Goal: Find specific page/section: Find specific page/section

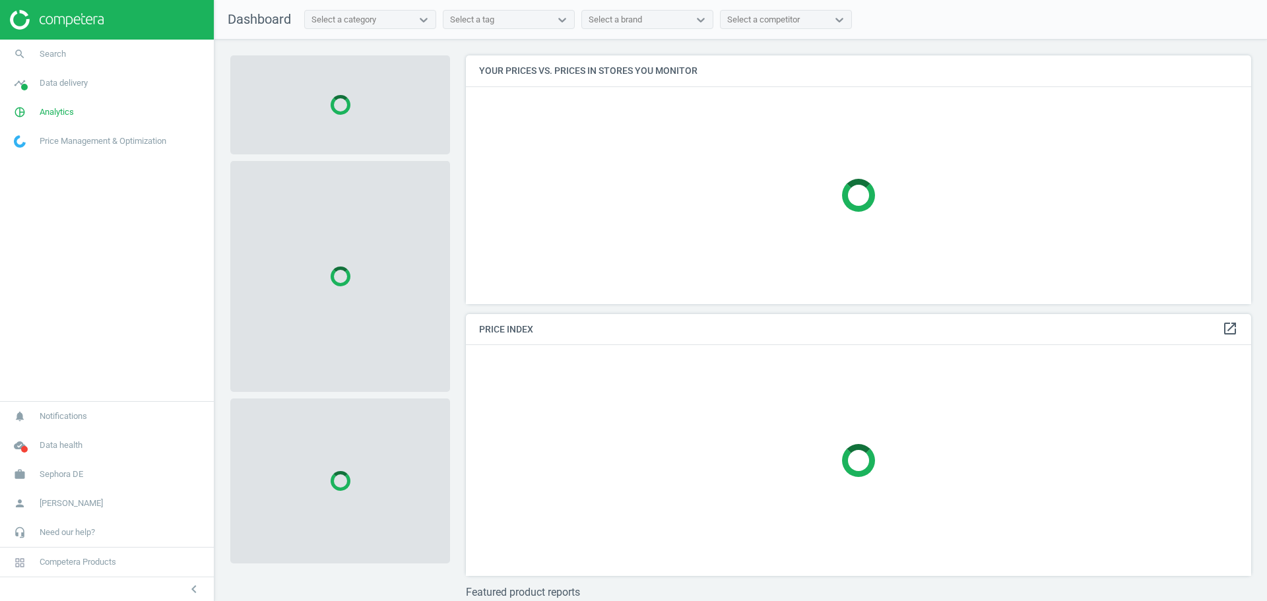
scroll to position [269, 796]
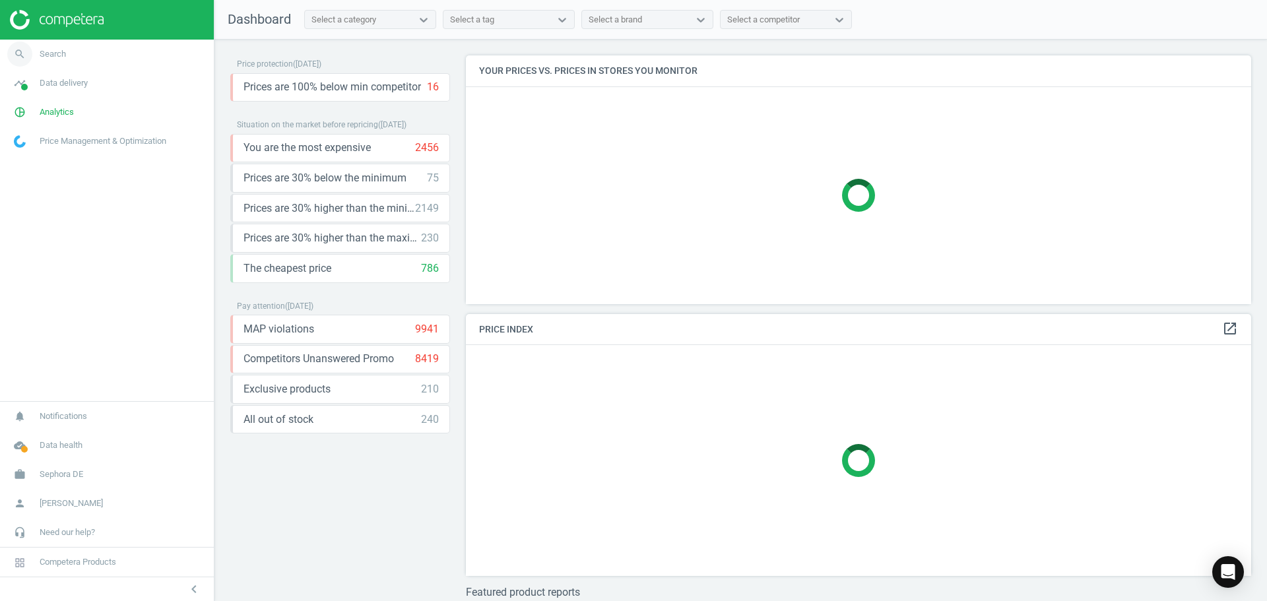
click at [57, 55] on span "Search" at bounding box center [53, 54] width 26 height 12
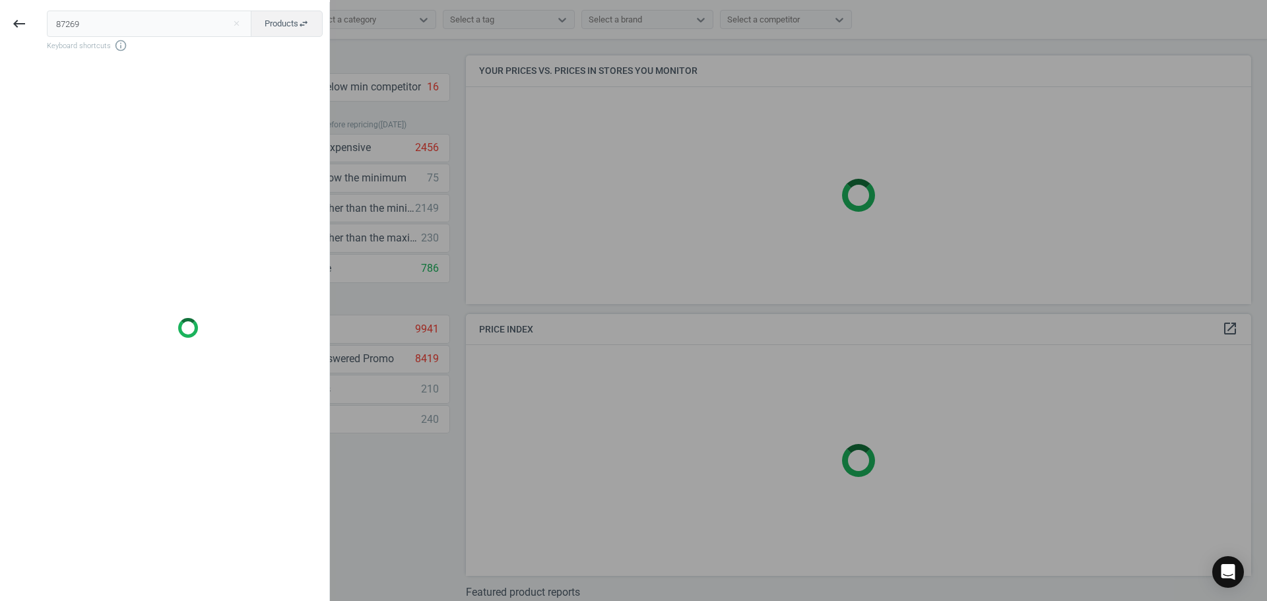
type input "87269"
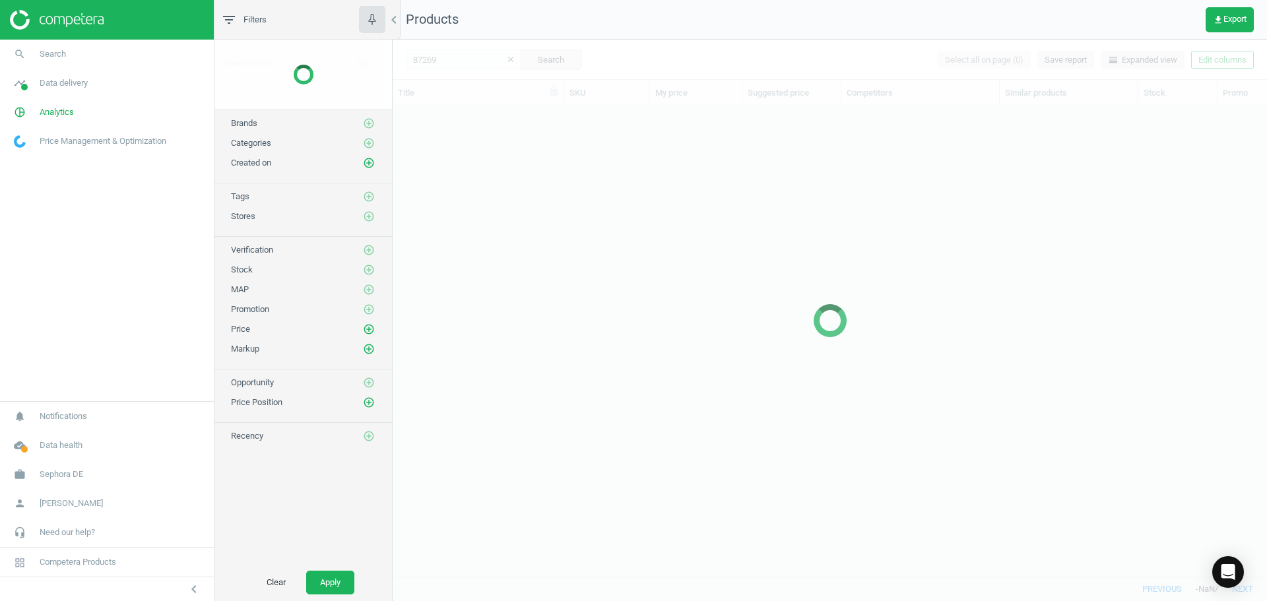
scroll to position [450, 864]
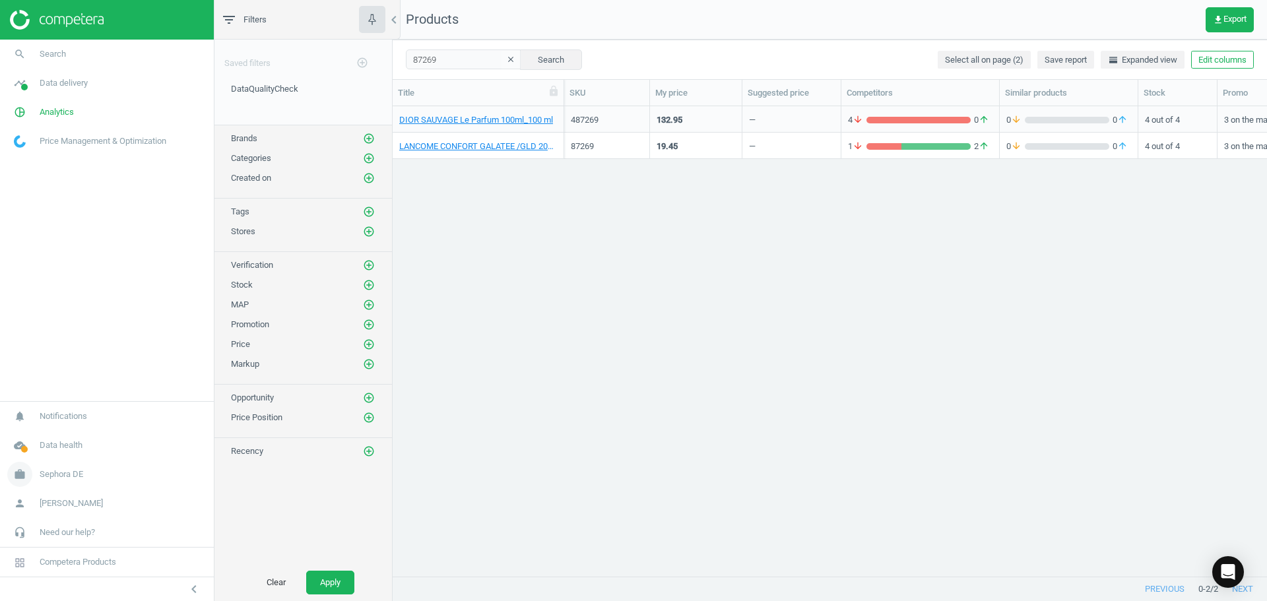
click at [69, 481] on link "work Sephora DE" at bounding box center [107, 474] width 214 height 29
click at [57, 431] on span "Switch campaign" at bounding box center [44, 435] width 59 height 11
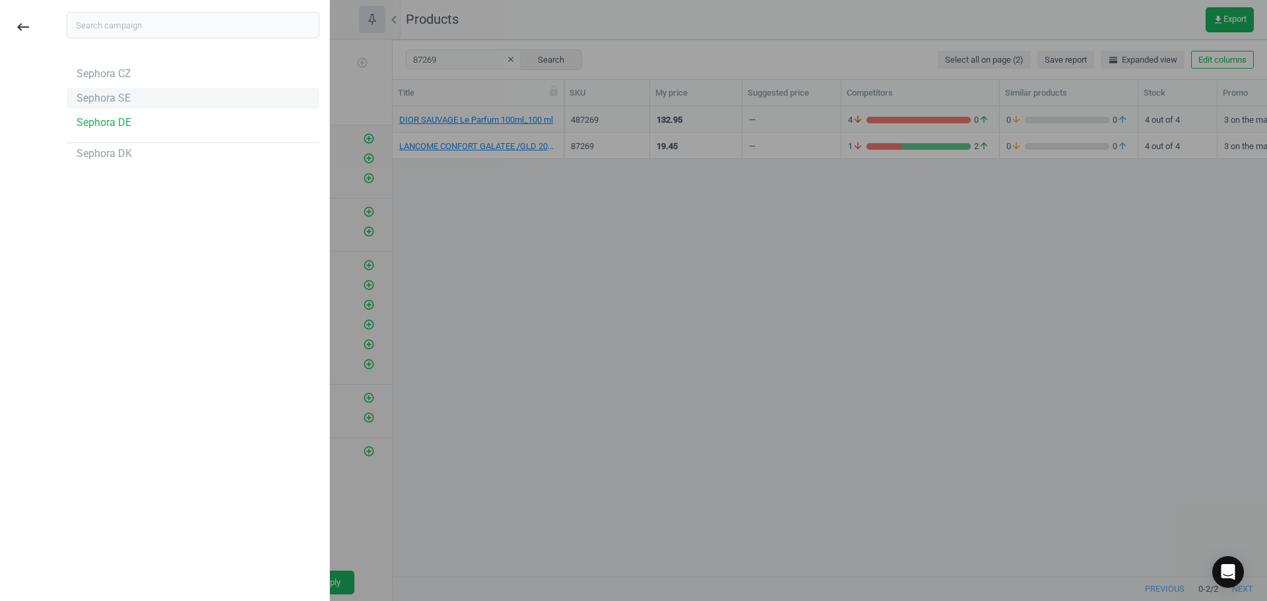
click at [125, 102] on div "Sephora SE" at bounding box center [104, 98] width 54 height 15
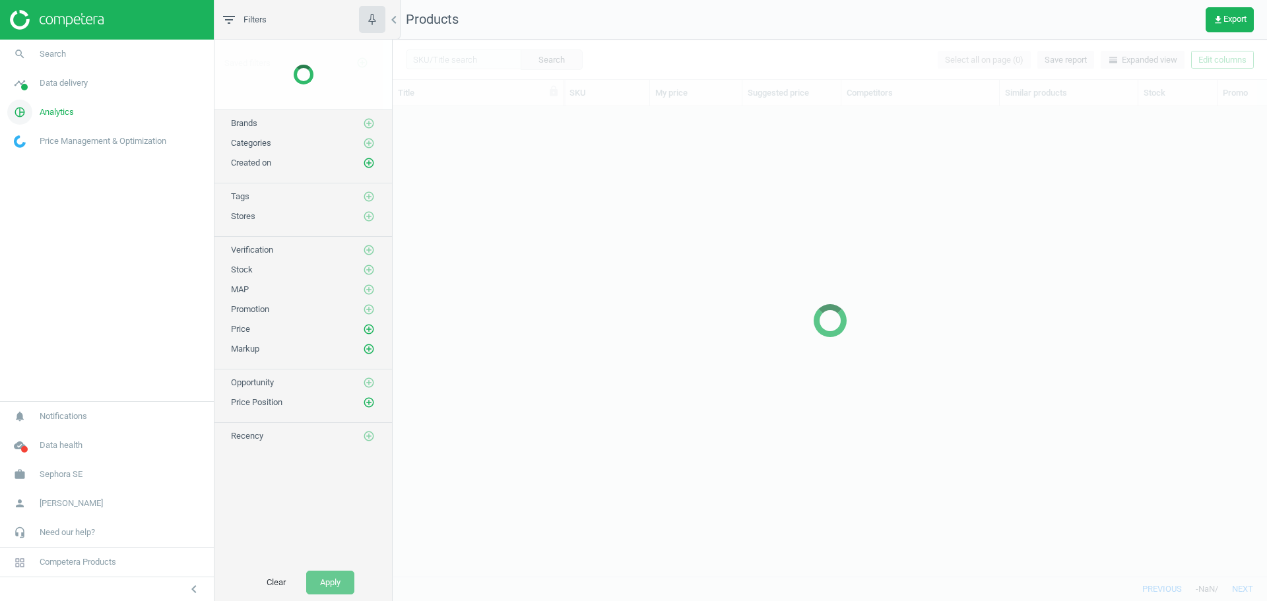
scroll to position [450, 864]
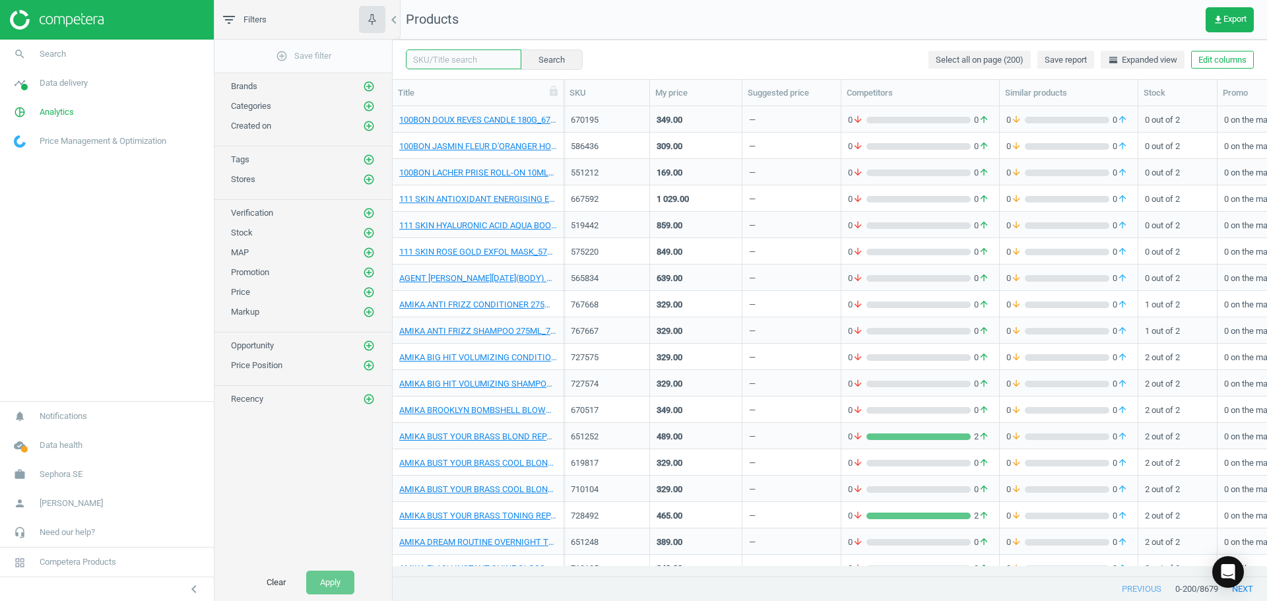
click at [464, 65] on input "text" at bounding box center [463, 59] width 115 height 20
paste input "87269"
type input "87269"
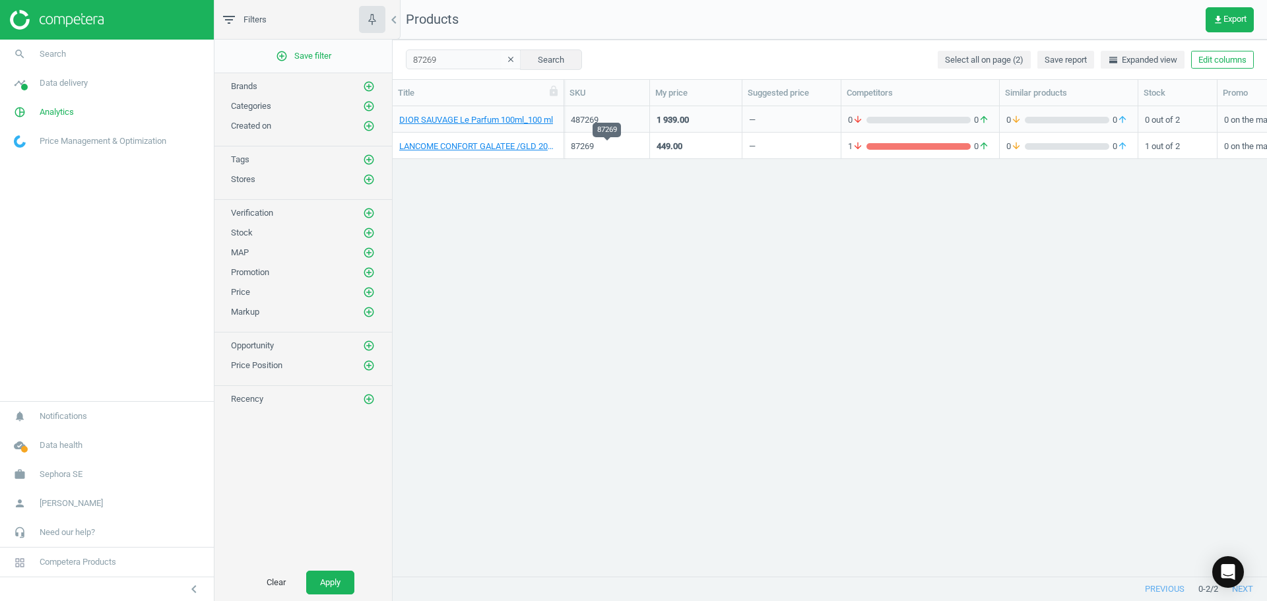
click at [583, 147] on div "87269" at bounding box center [607, 147] width 72 height 12
drag, startPoint x: 583, startPoint y: 147, endPoint x: 573, endPoint y: 150, distance: 10.2
click at [577, 150] on div "87269" at bounding box center [607, 147] width 72 height 12
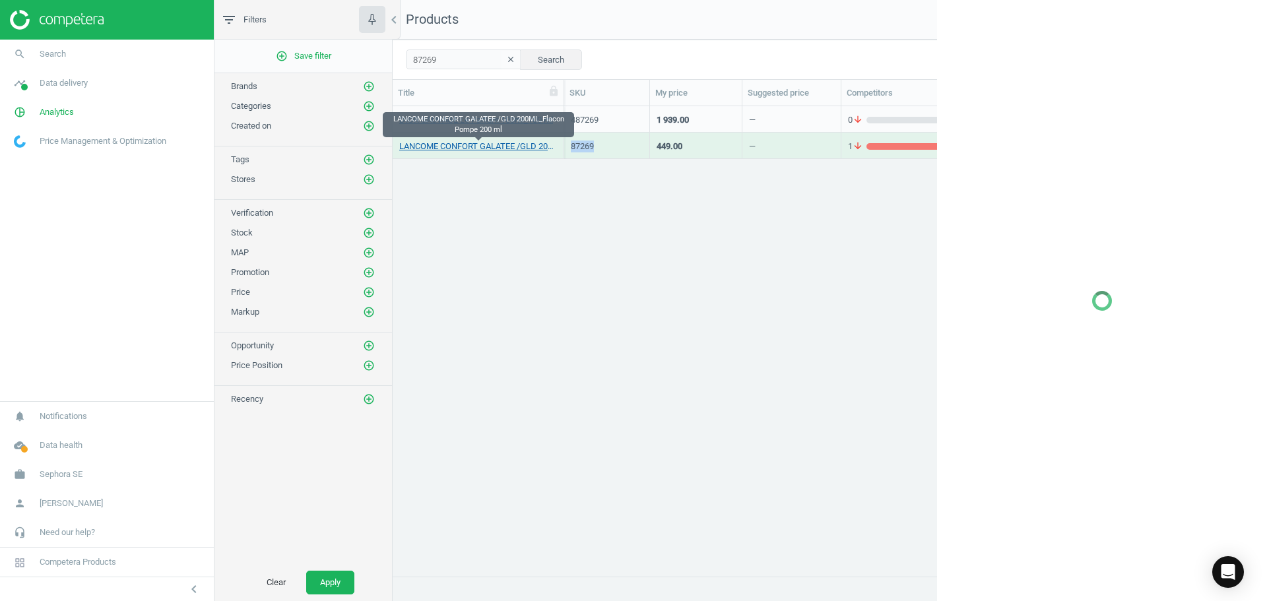
click at [532, 149] on link "LANCOME CONFORT GALATEE /GLD 200ML_Flacon Pompe 200 ml" at bounding box center [478, 147] width 158 height 12
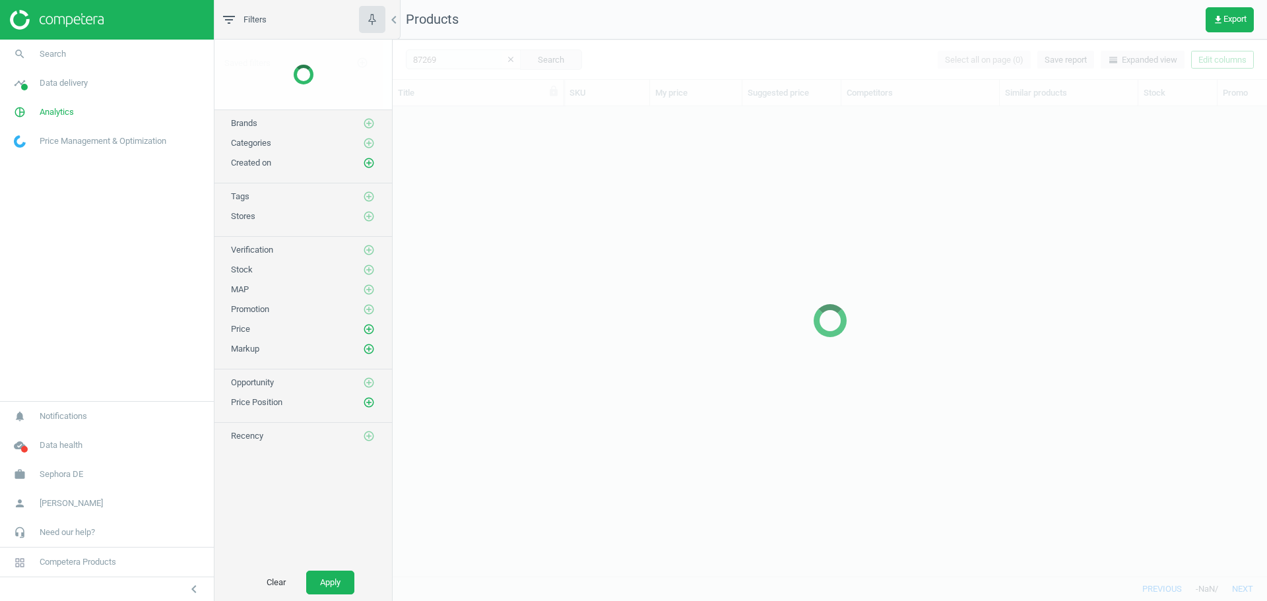
scroll to position [450, 864]
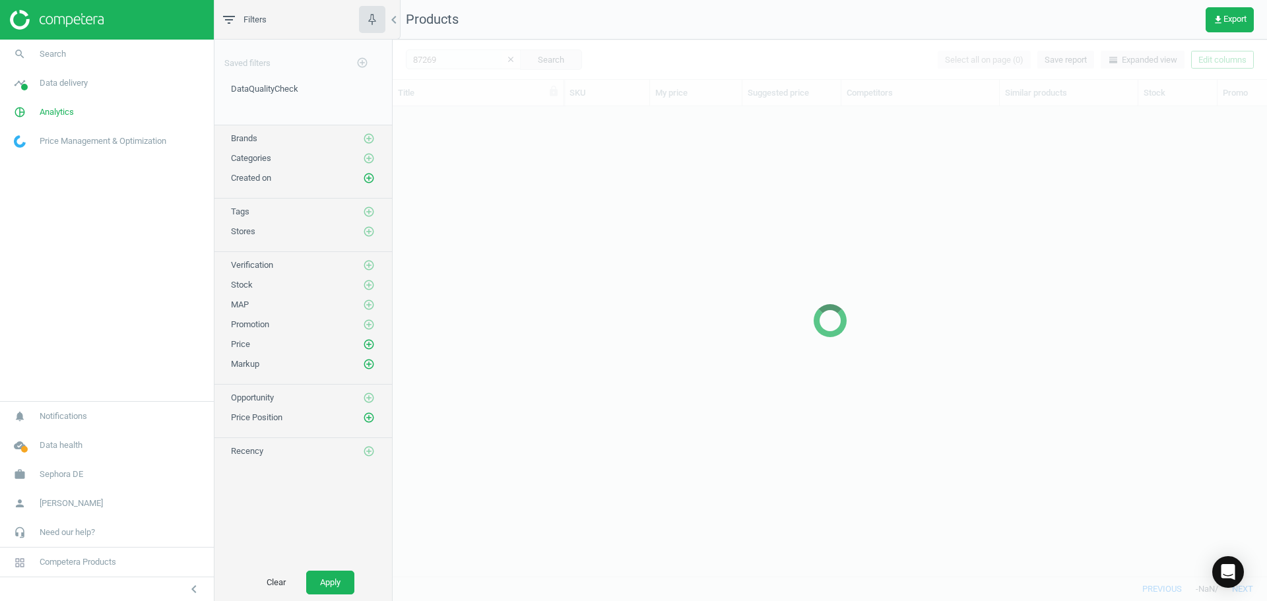
click at [506, 268] on div at bounding box center [830, 320] width 874 height 561
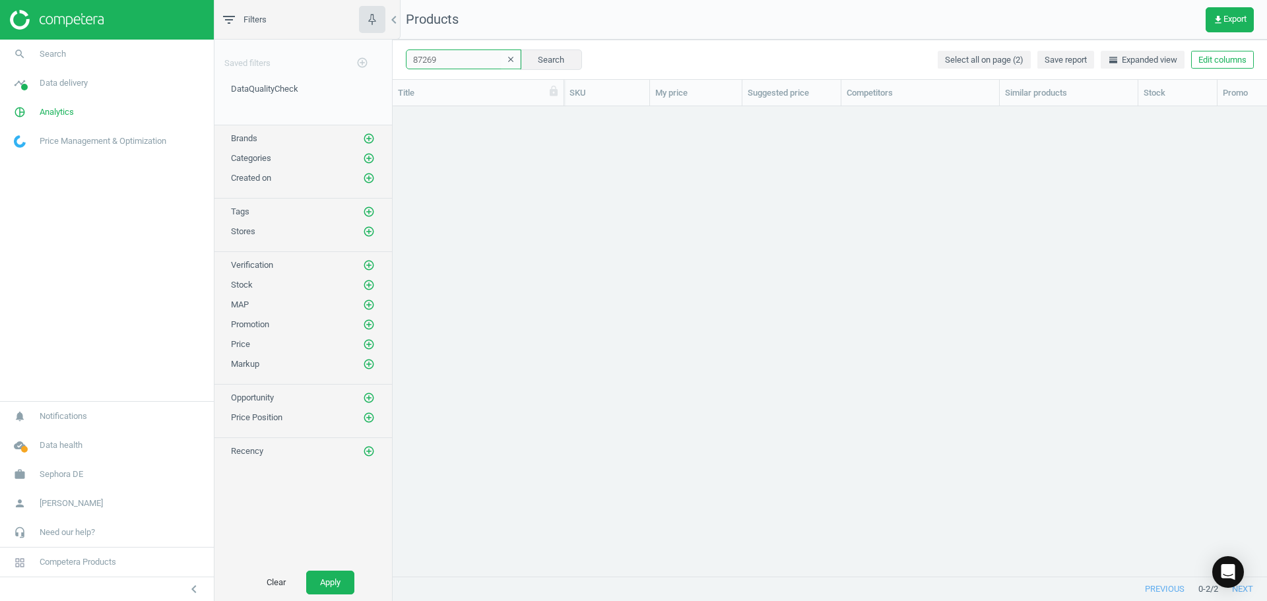
click at [464, 60] on input "87269" at bounding box center [463, 59] width 115 height 20
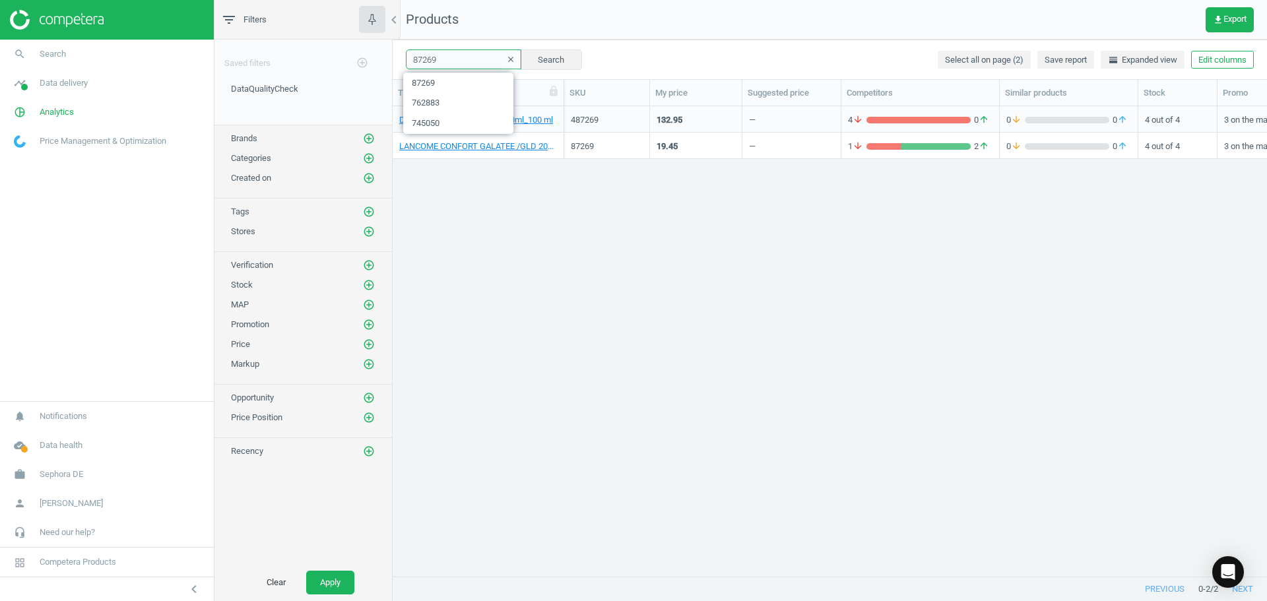
click at [464, 60] on input "87269" at bounding box center [463, 59] width 115 height 20
click at [740, 375] on div "DIOR SAUVAGE Le Parfum 100ml_100 ml 487269 132.95 — 4 arrow_downward 0 arrow_up…" at bounding box center [830, 336] width 874 height 460
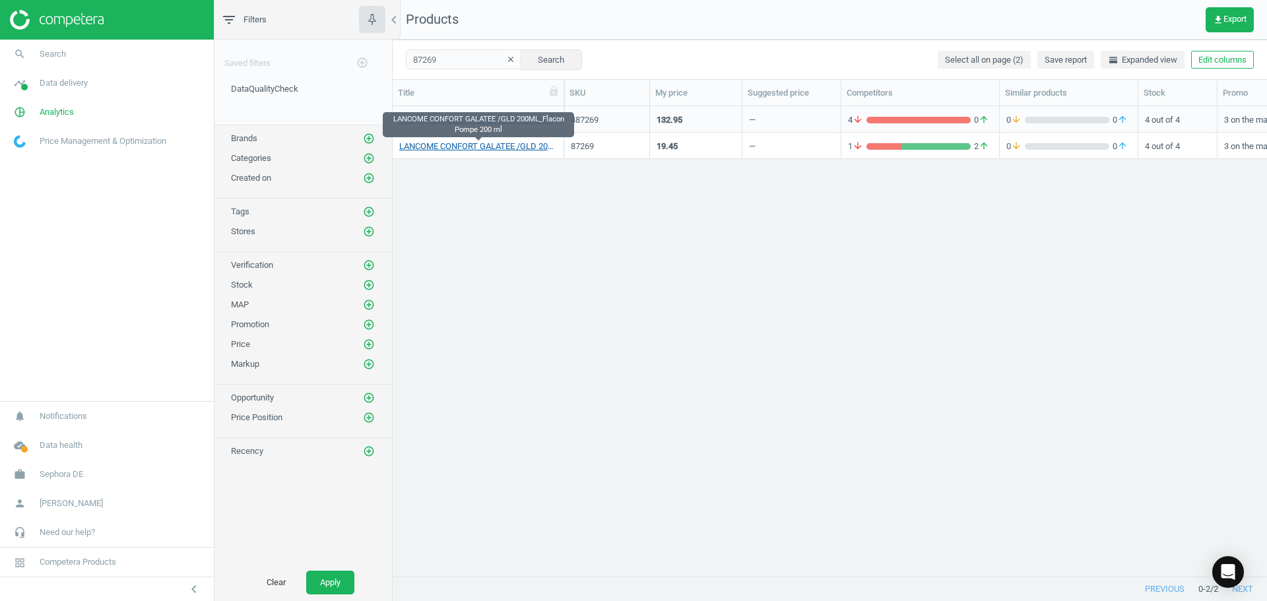
click at [536, 144] on link "LANCOME CONFORT GALATEE /GLD 200ML_Flacon Pompe 200 ml" at bounding box center [478, 147] width 158 height 12
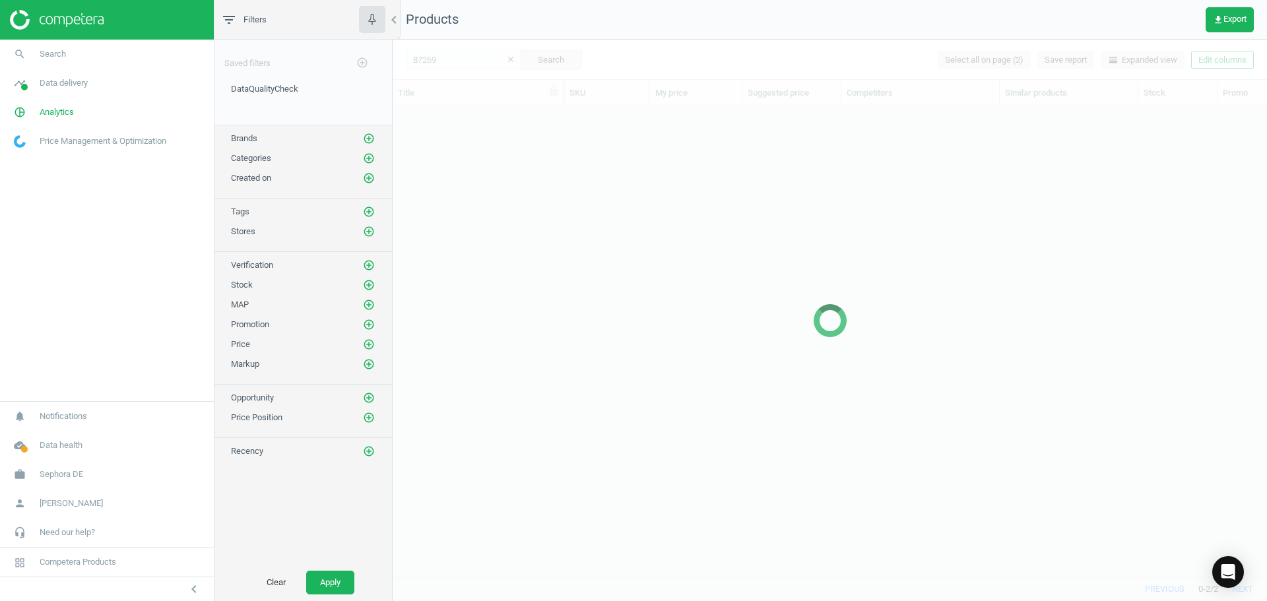
scroll to position [450, 864]
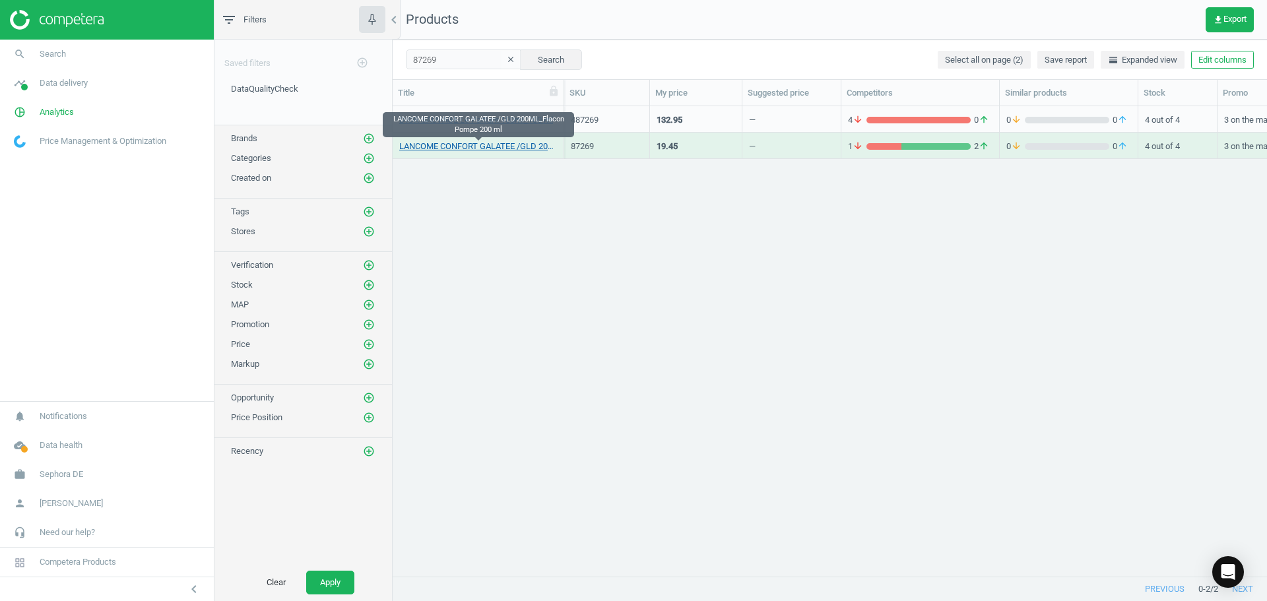
click at [515, 148] on link "LANCOME CONFORT GALATEE /GLD 200ML_Flacon Pompe 200 ml" at bounding box center [478, 147] width 158 height 12
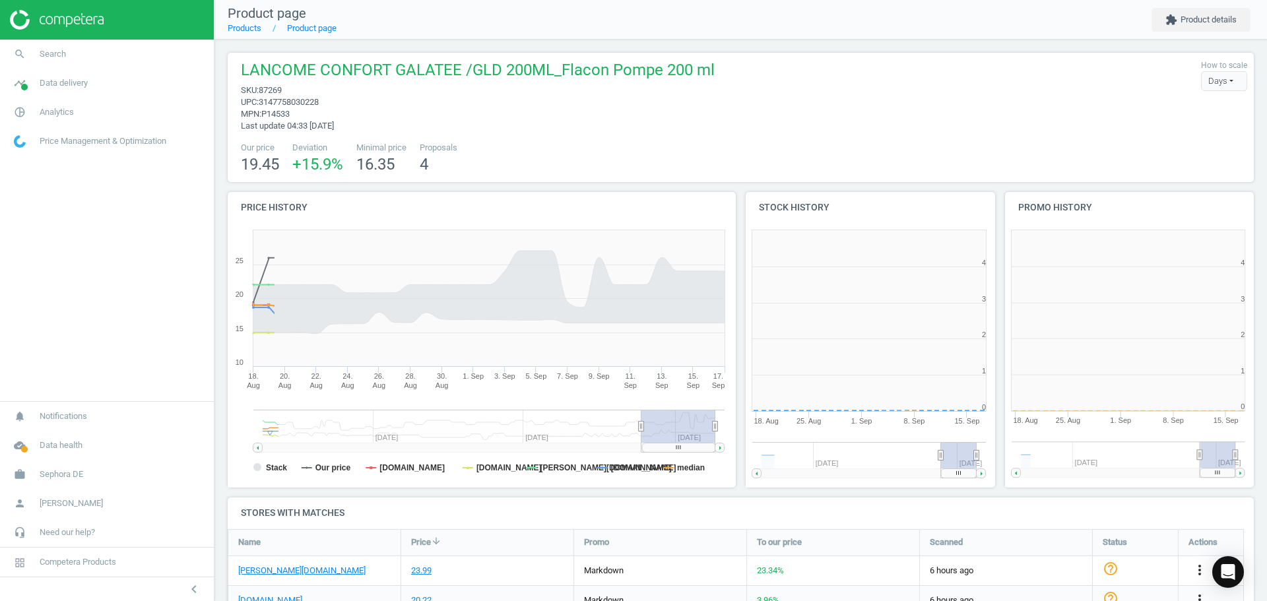
scroll to position [284, 267]
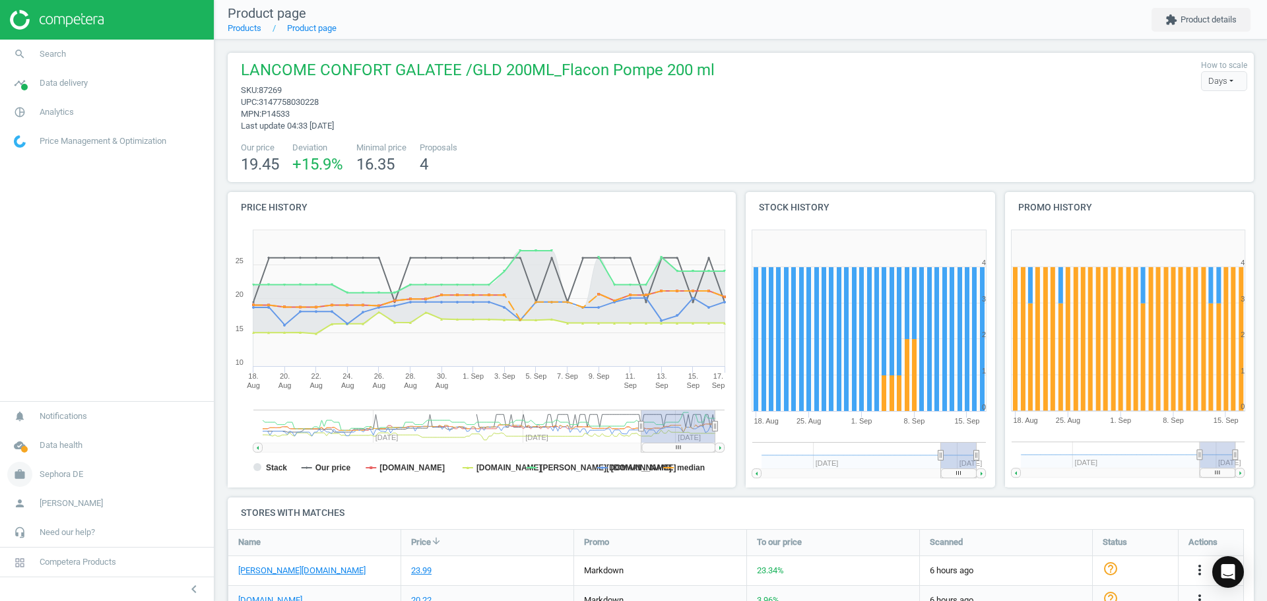
click at [77, 472] on span "Sephora DE" at bounding box center [62, 474] width 44 height 12
click at [61, 436] on span "Switch campaign" at bounding box center [44, 435] width 59 height 11
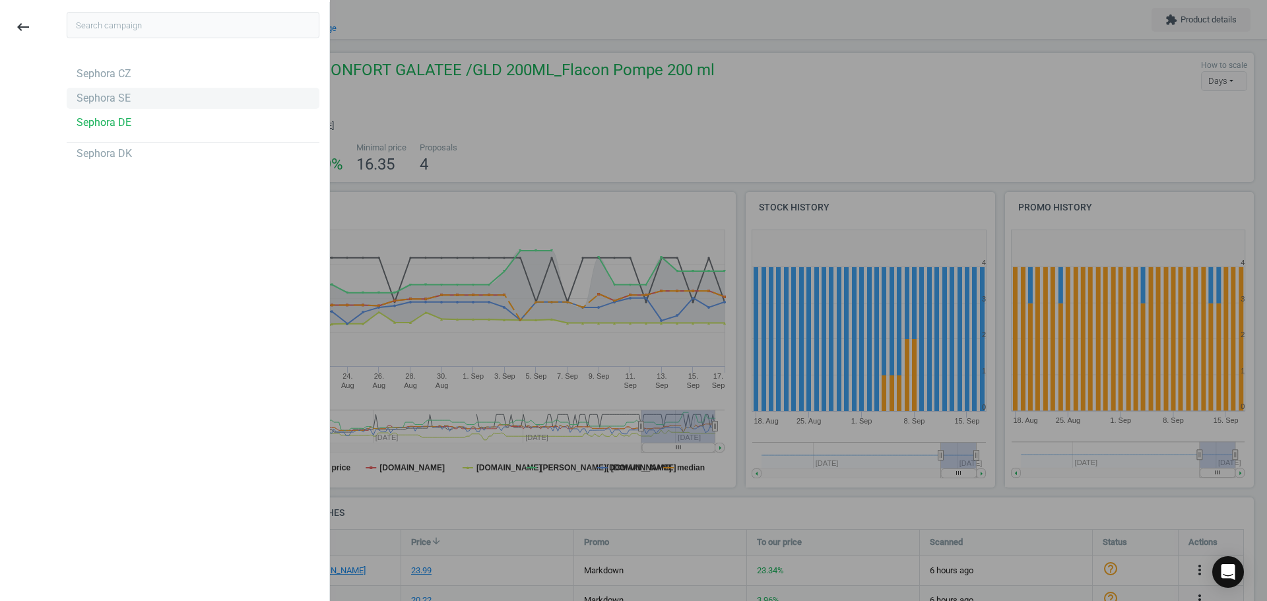
click at [108, 98] on div "Sephora SE" at bounding box center [104, 98] width 54 height 15
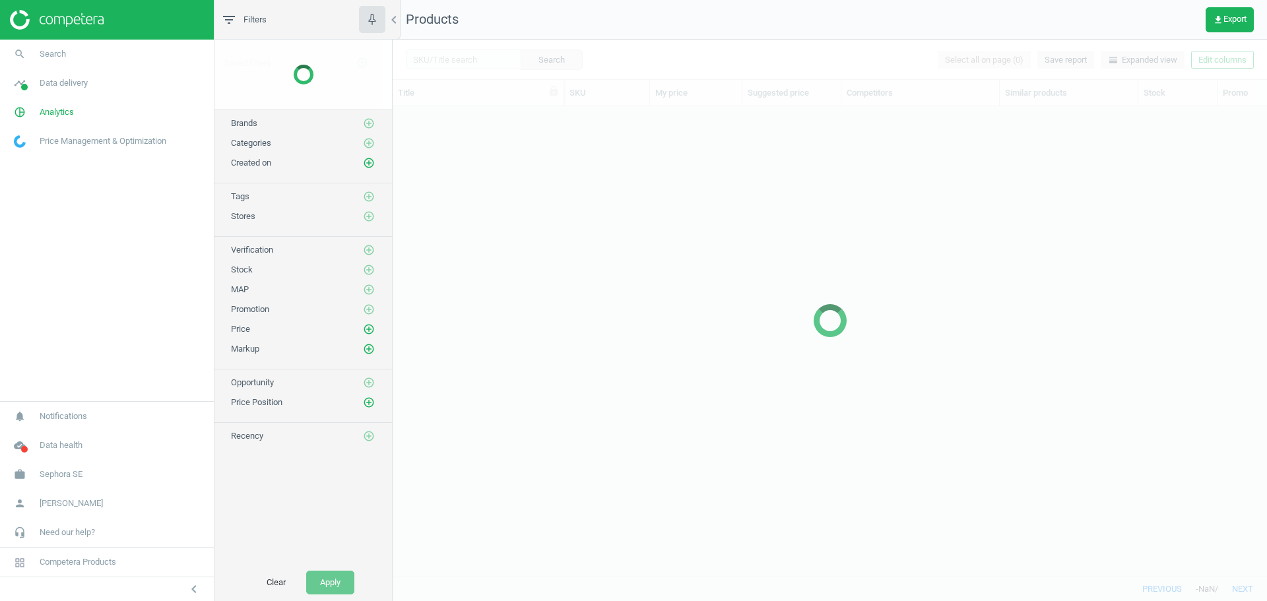
scroll to position [450, 864]
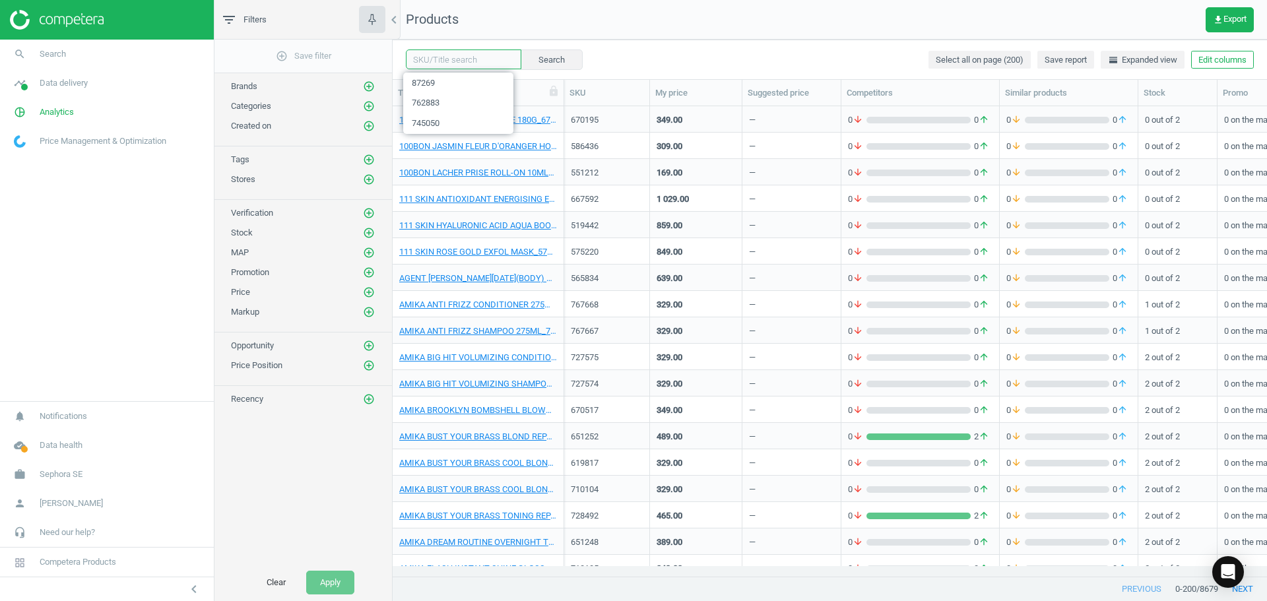
click at [461, 61] on input "text" at bounding box center [463, 59] width 115 height 20
paste input "87269"
type input "87269"
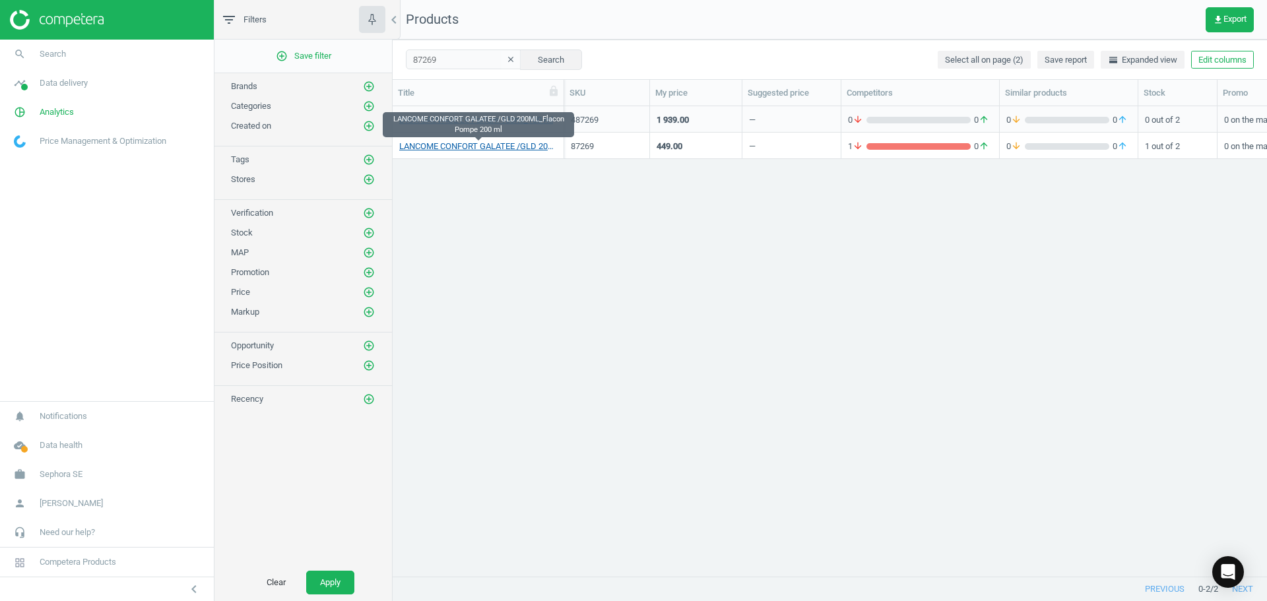
click at [522, 150] on link "LANCOME CONFORT GALATEE /GLD 200ML_Flacon Pompe 200 ml" at bounding box center [478, 147] width 158 height 12
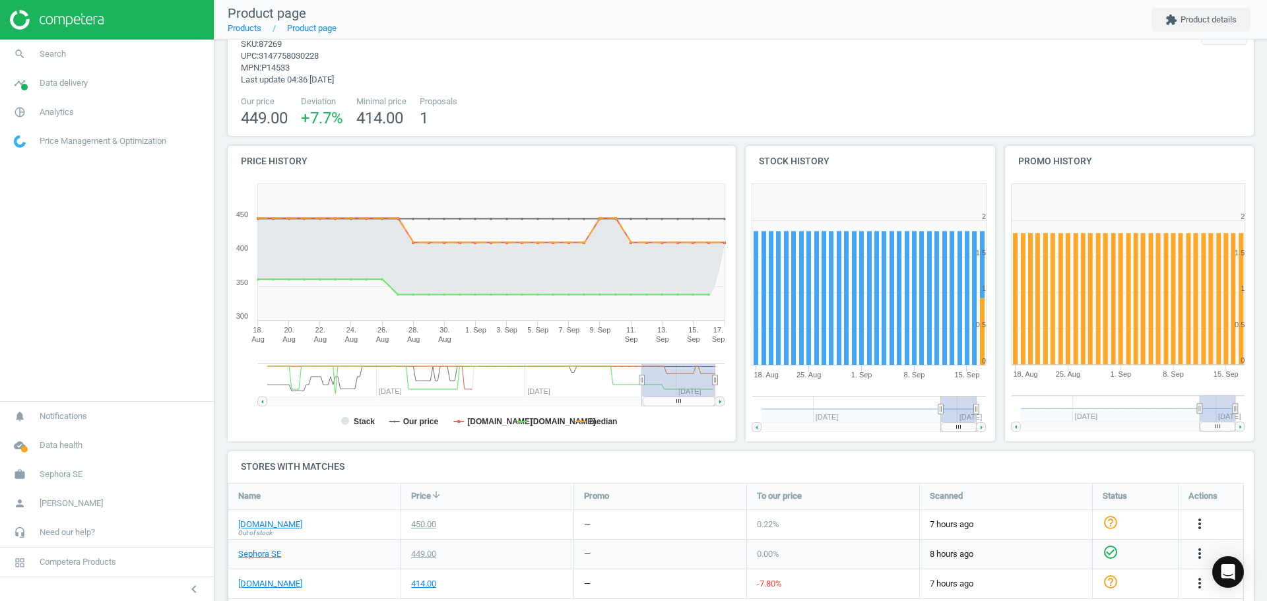
scroll to position [83, 0]
